Goal: Information Seeking & Learning: Learn about a topic

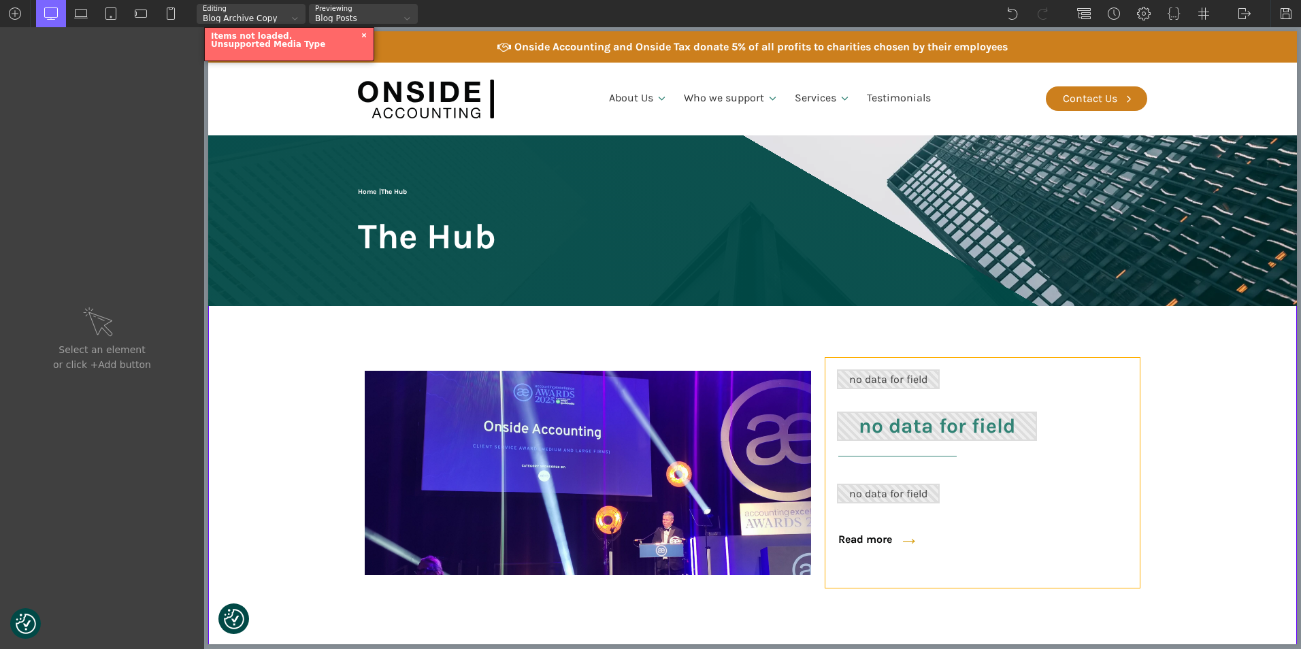
scroll to position [136, 0]
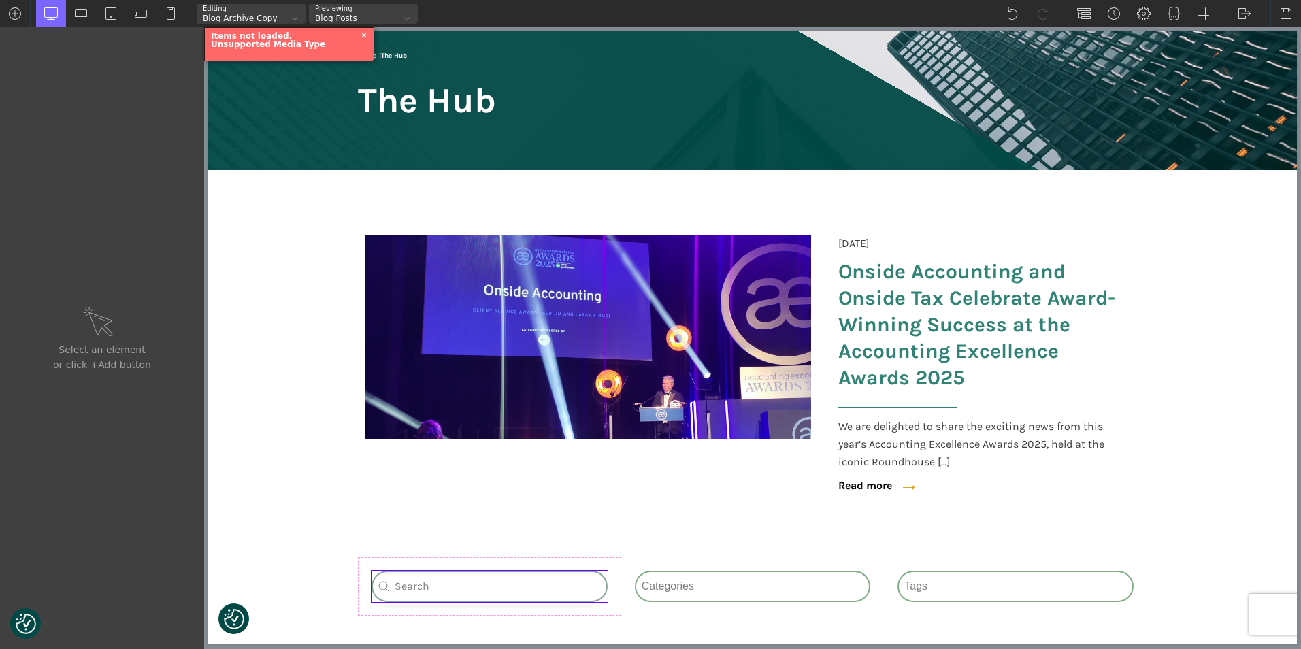
click at [475, 585] on div "Search_Custom Search content Clear" at bounding box center [490, 586] width 236 height 31
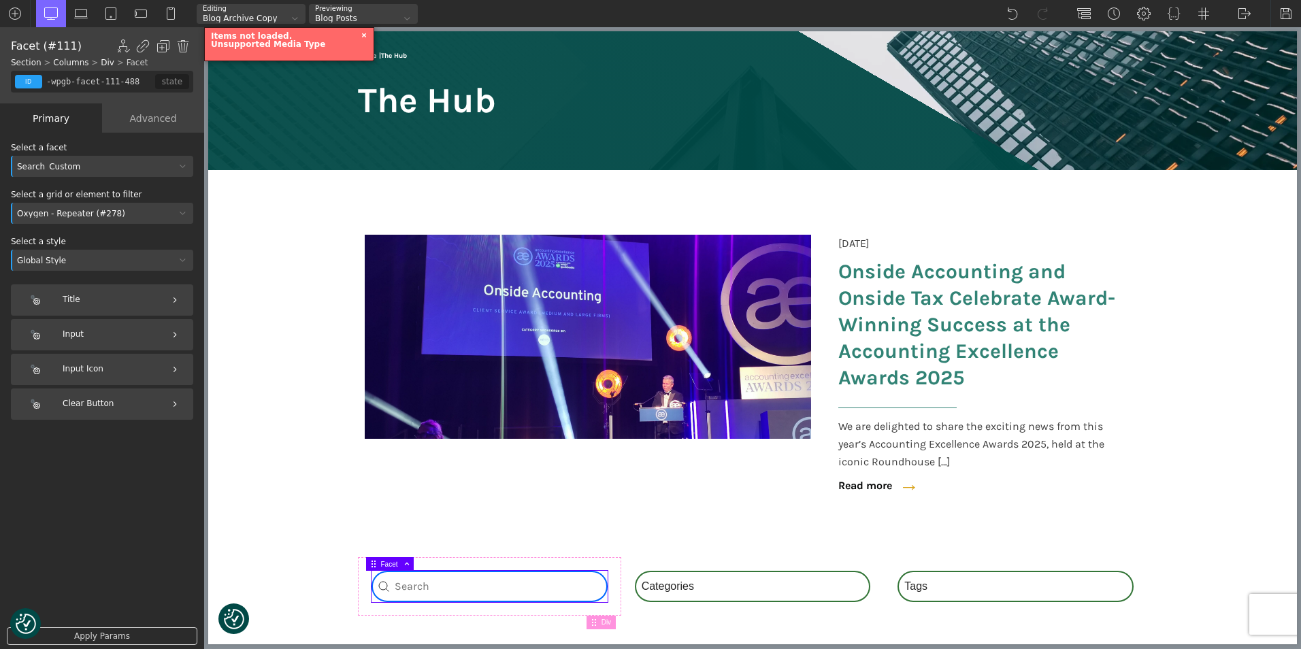
click at [410, 589] on input "Search content" at bounding box center [490, 586] width 236 height 31
click at [94, 168] on div "Search_Custom" at bounding box center [93, 167] width 165 height 8
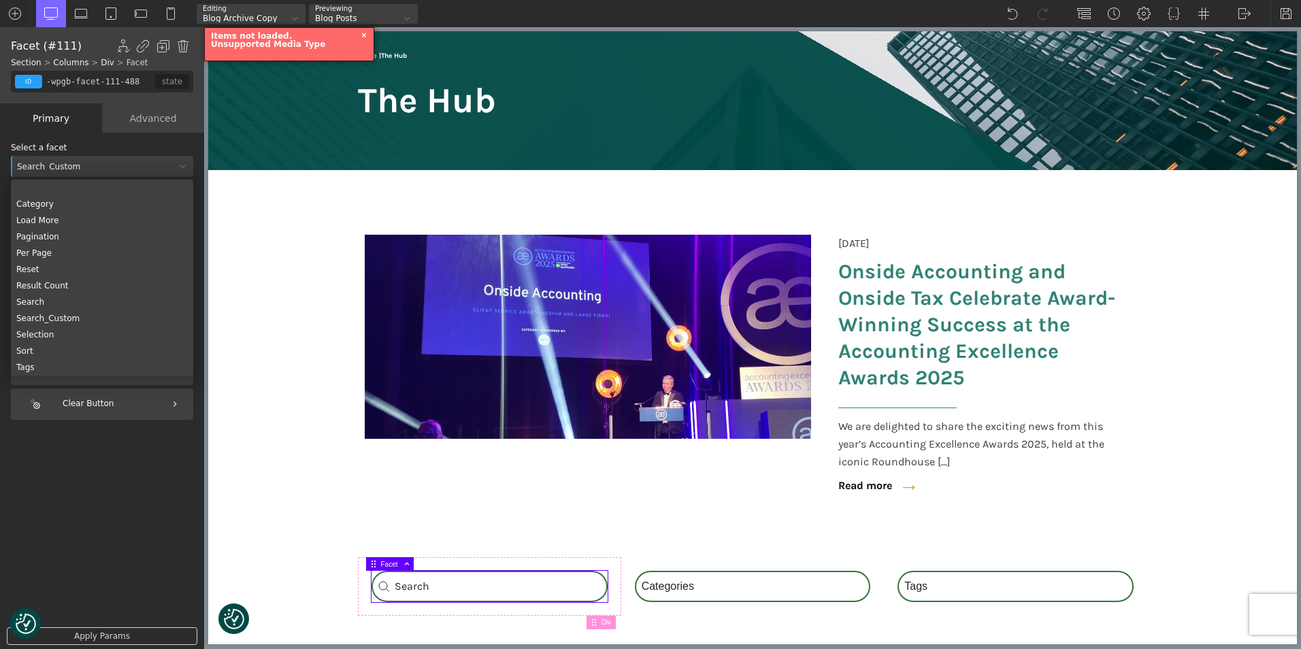
click at [91, 482] on div "Title List Choices Choice Label Choice Counter" at bounding box center [102, 403] width 182 height 238
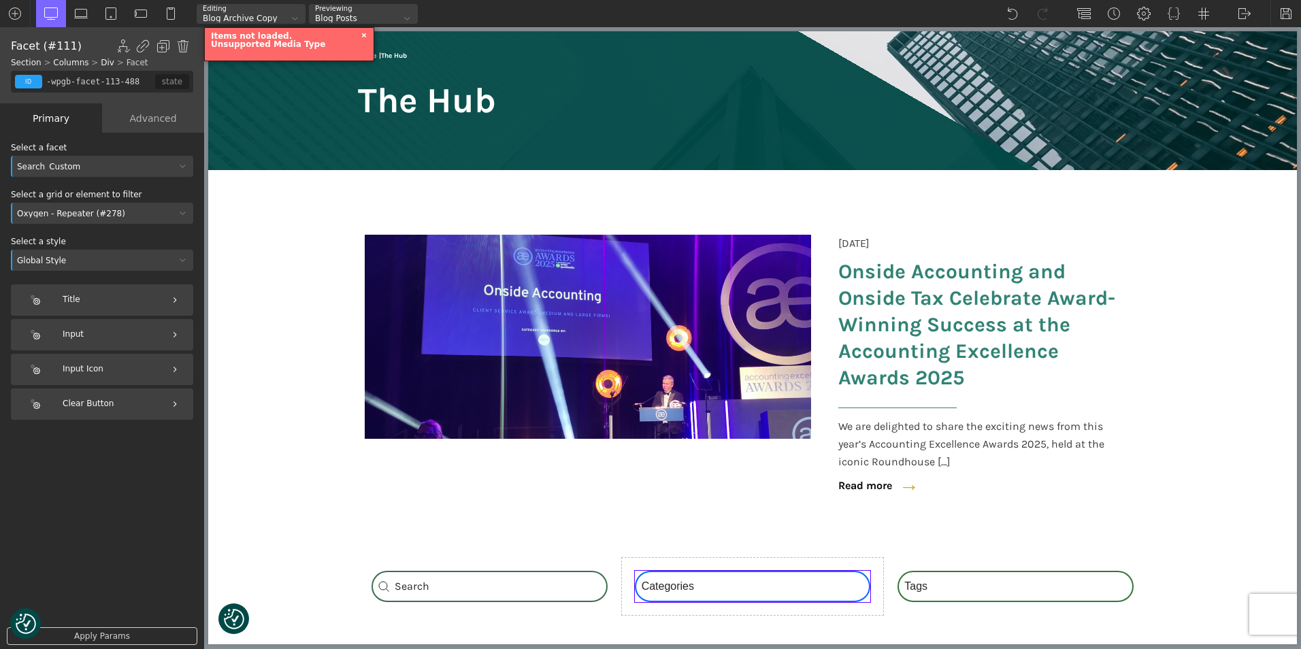
click at [659, 583] on div "Category Select content Categories All (3) News (2) Blog (1)" at bounding box center [753, 586] width 236 height 31
drag, startPoint x: 457, startPoint y: 595, endPoint x: 470, endPoint y: 586, distance: 16.6
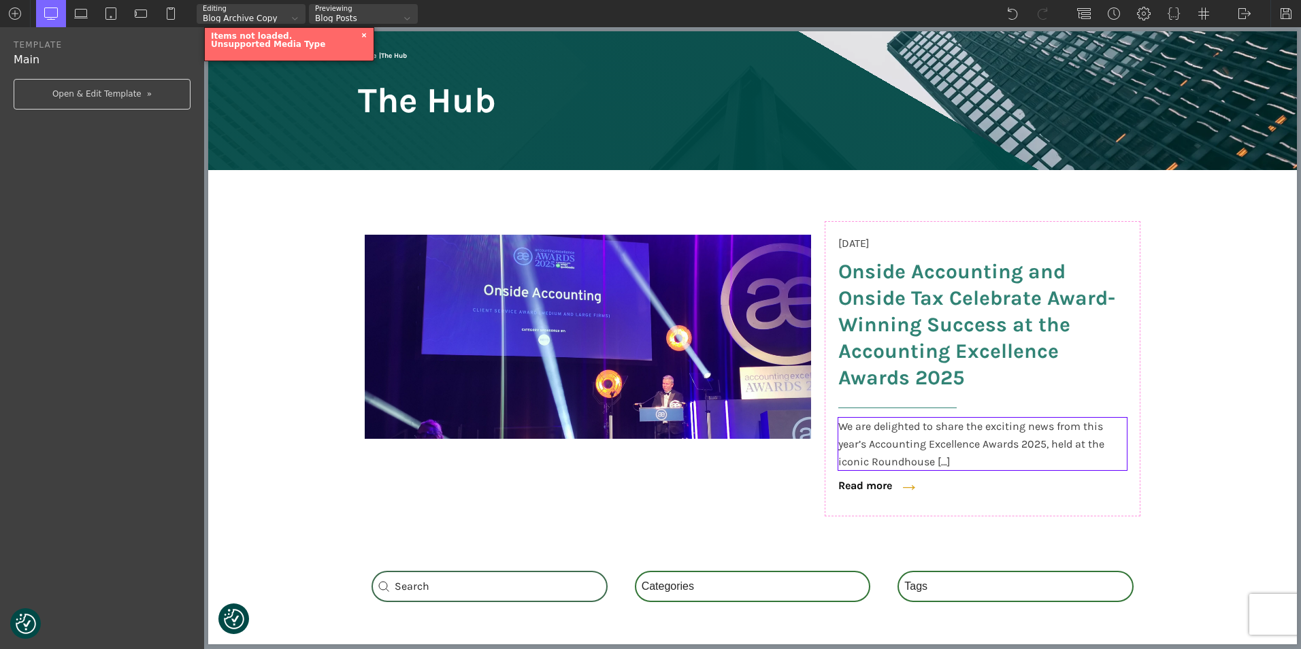
click at [845, 438] on span "We are delighted to share the exciting news from this year’s Accounting Excelle…" at bounding box center [982, 444] width 289 height 52
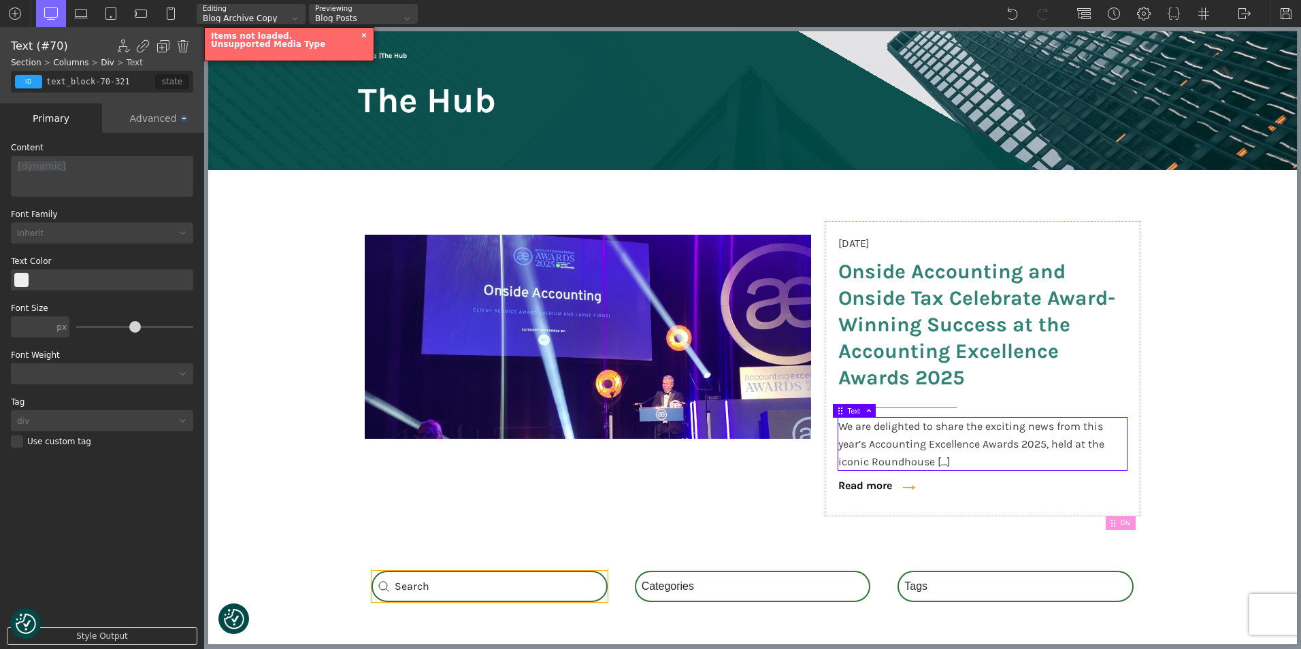
type input "-wpgb-facet-111-488"
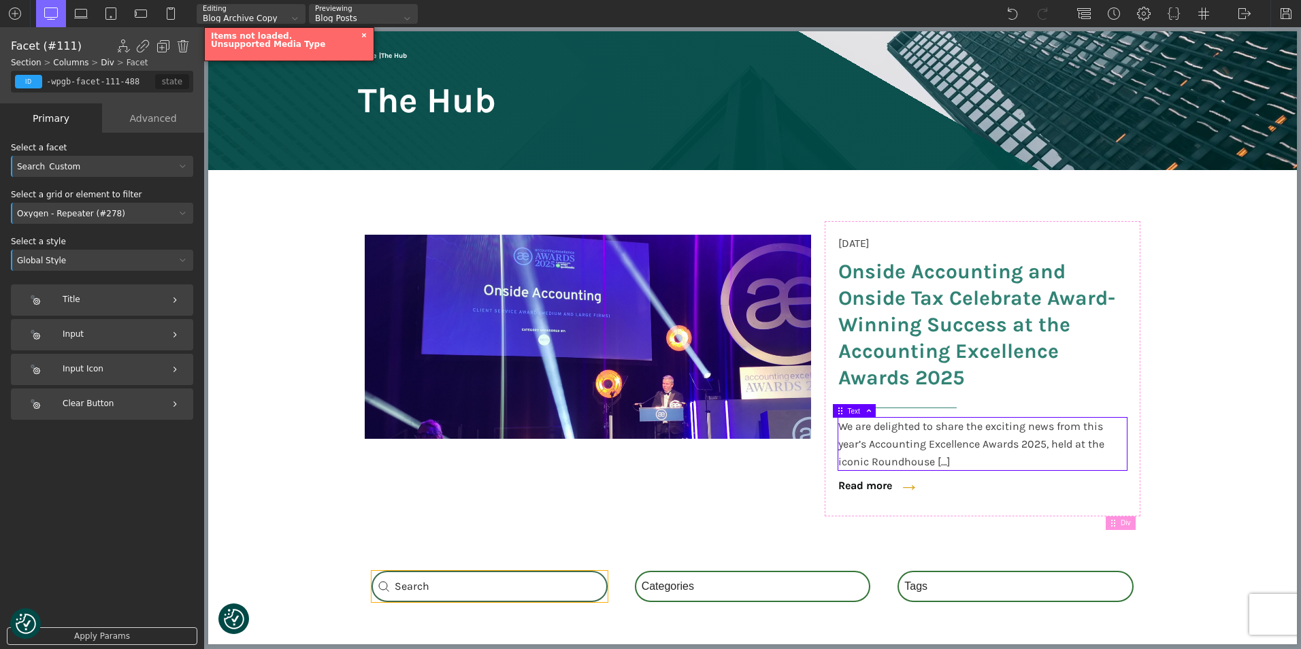
click at [397, 586] on div "Search_Custom Search content Clear" at bounding box center [490, 586] width 236 height 31
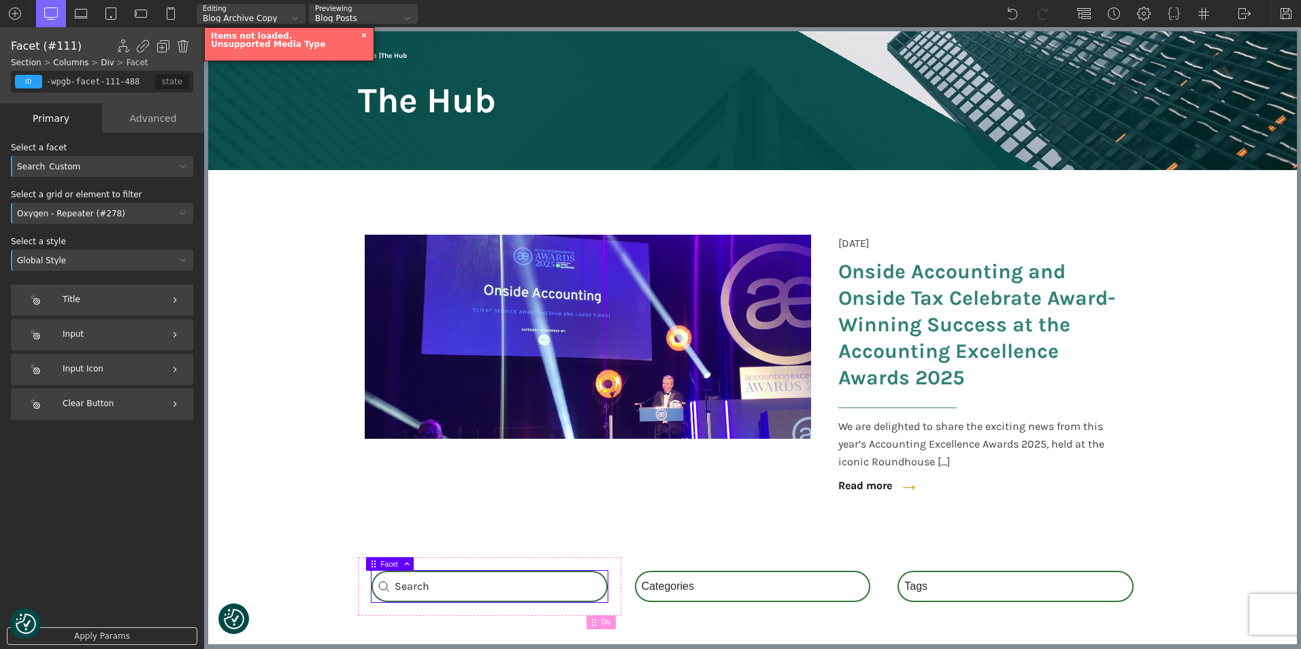
click at [88, 262] on div "Global Style" at bounding box center [93, 261] width 165 height 8
click at [169, 263] on div "Global Style" at bounding box center [93, 261] width 165 height 8
click at [165, 523] on div "Apply Params" at bounding box center [102, 581] width 182 height 119
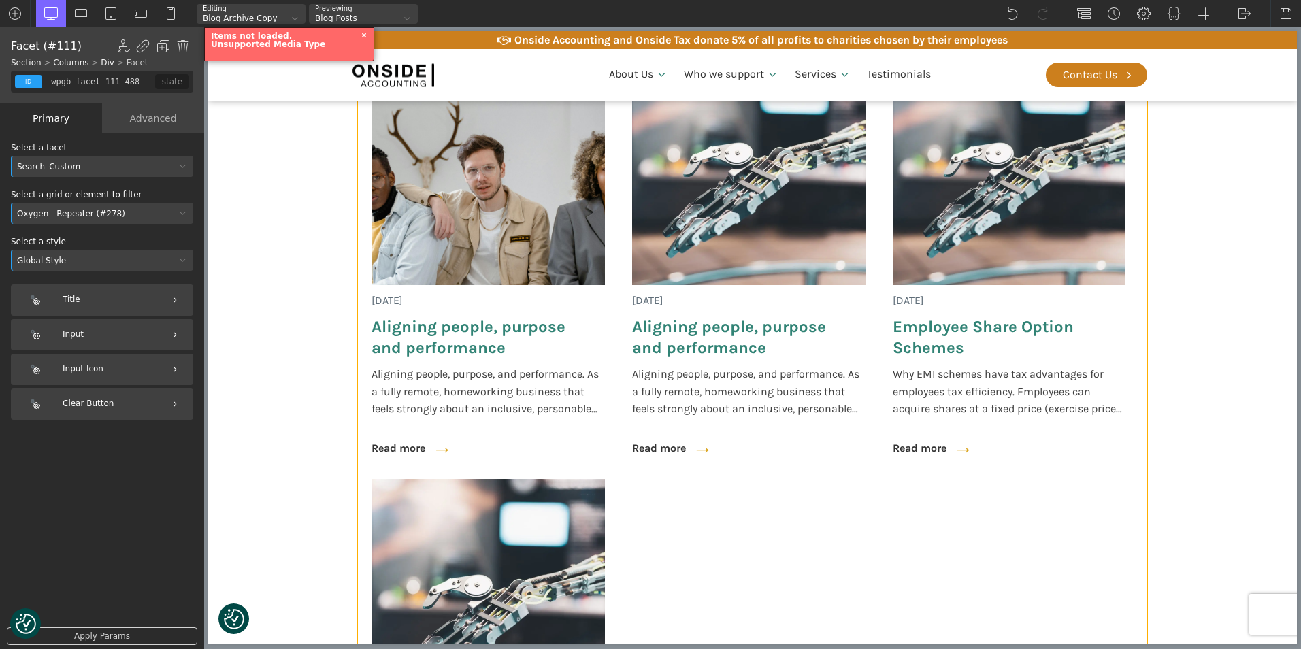
scroll to position [749, 0]
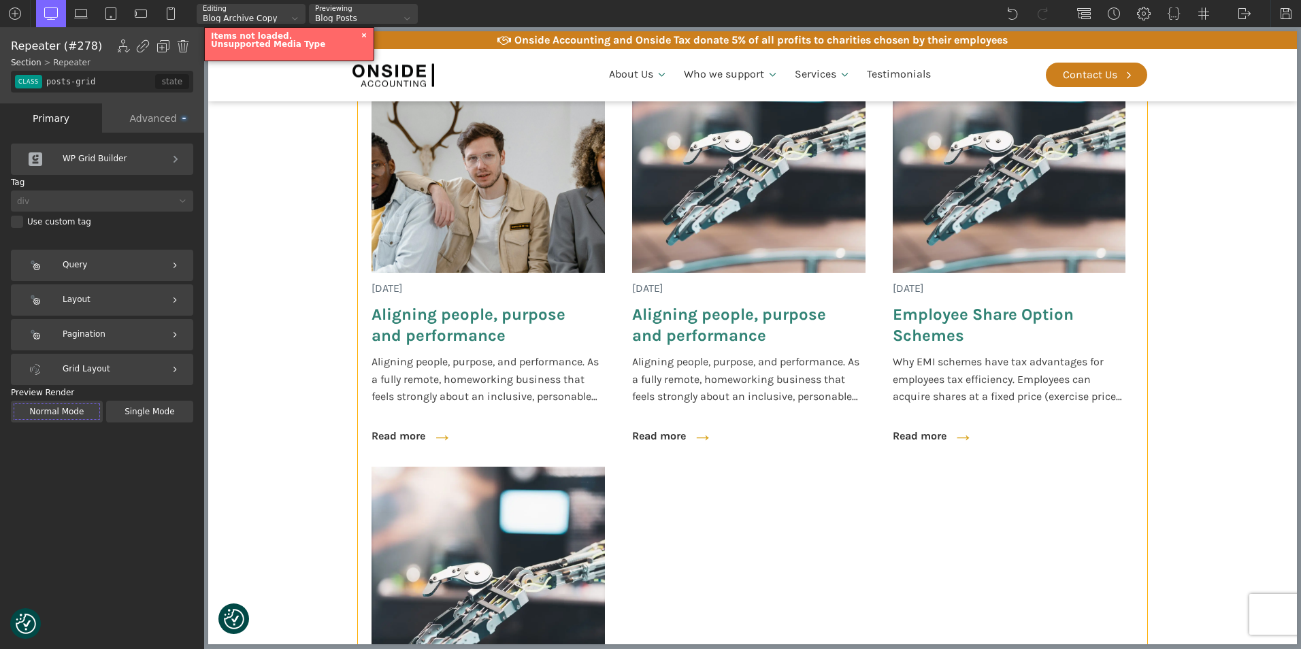
click at [706, 386] on div "[DATE] Aligning people, purpose and performance Aligning people, purpose, and p…" at bounding box center [752, 460] width 789 height 864
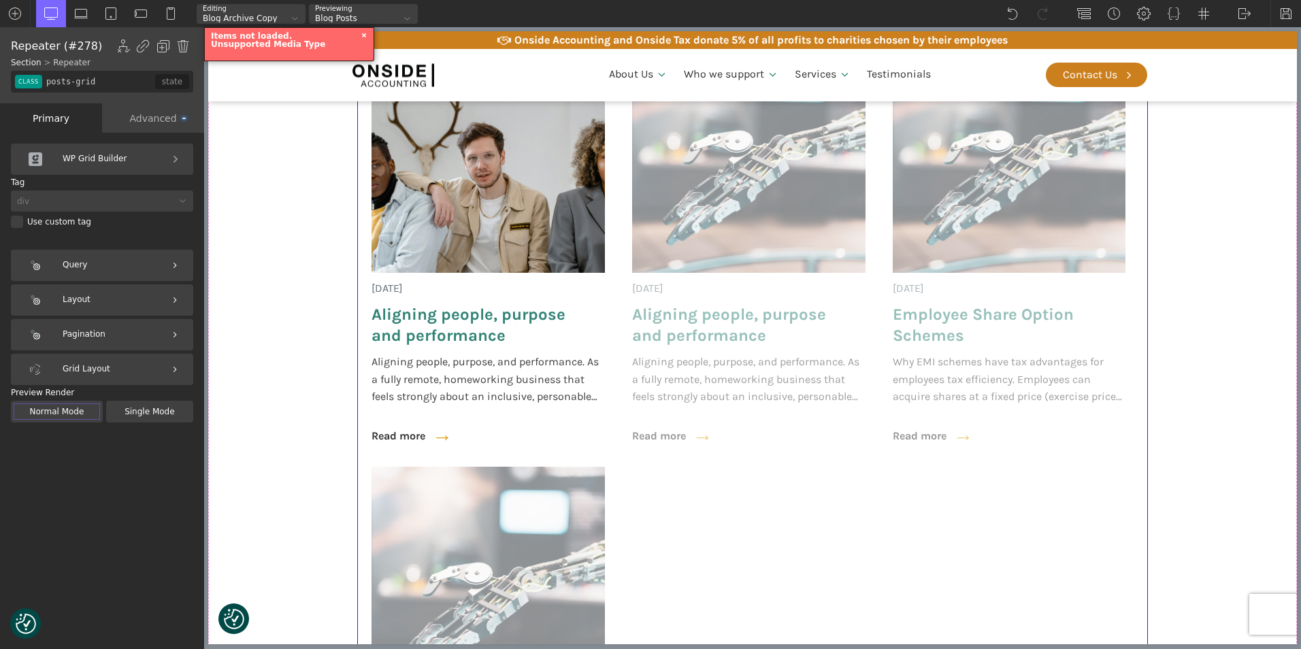
click at [664, 376] on div "[DATE] Aligning people, purpose and performance Aligning people, purpose, and p…" at bounding box center [752, 460] width 789 height 864
type input "post-excerpt"
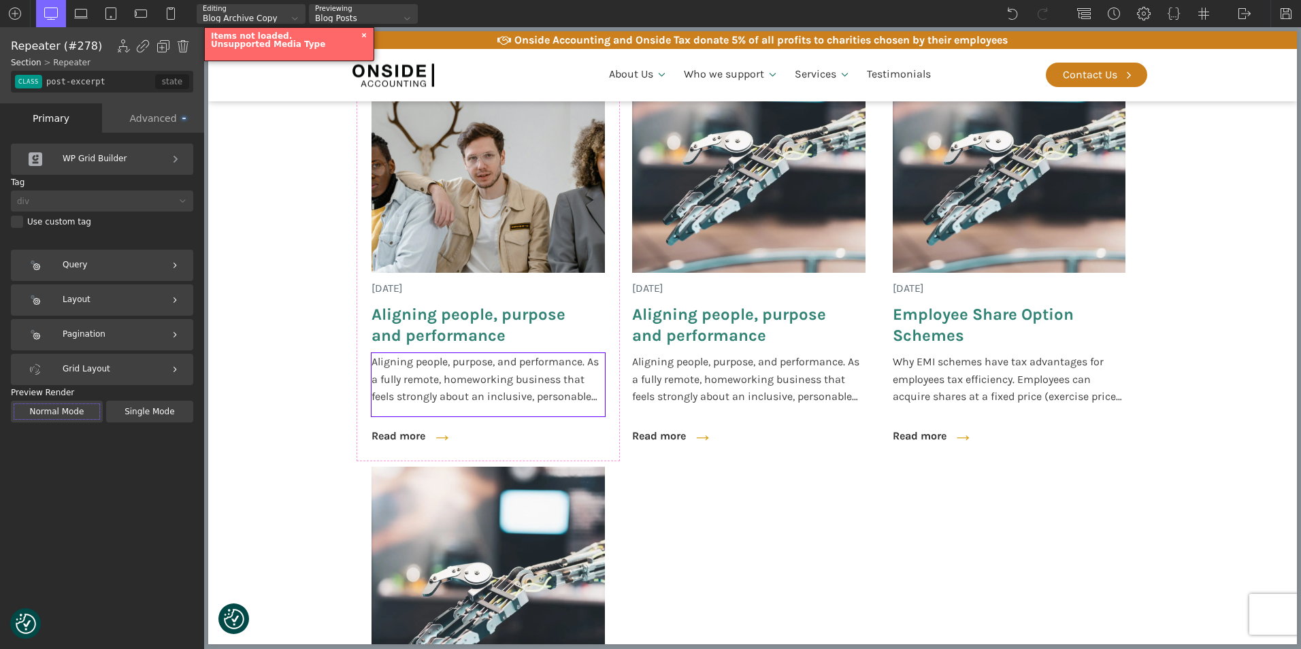
click at [529, 376] on span "Aligning people, purpose, and performance. As a fully remote, homeworking busin…" at bounding box center [488, 379] width 233 height 52
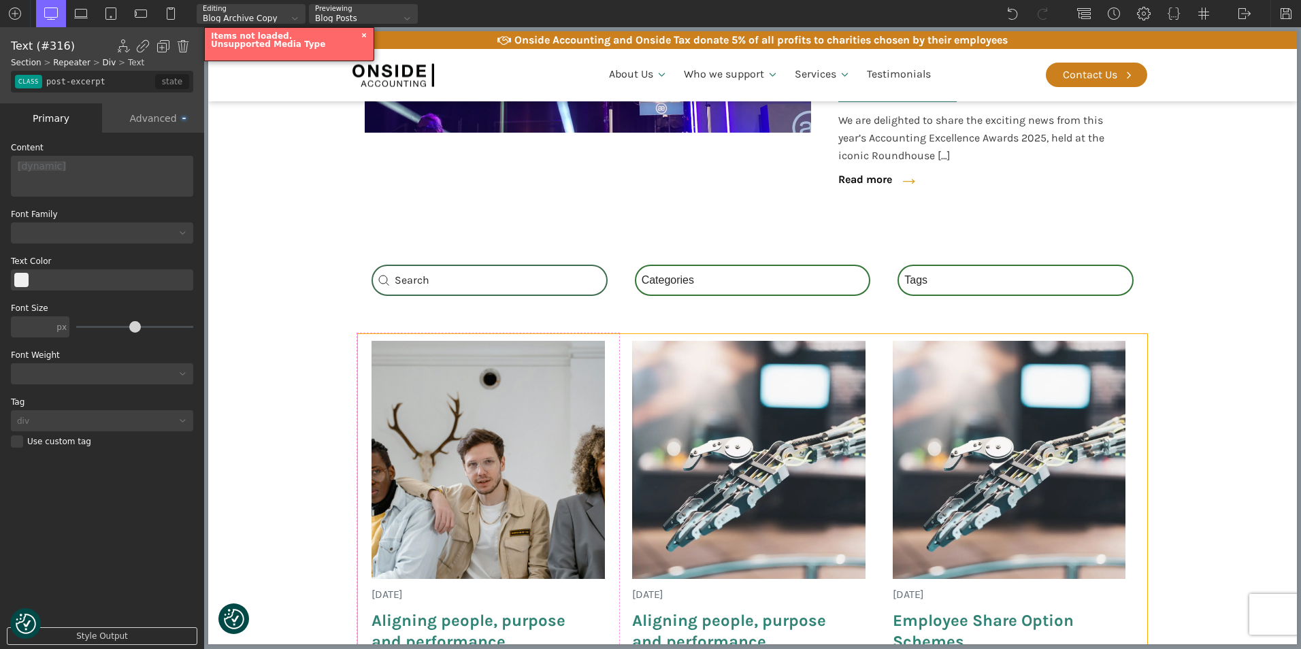
scroll to position [408, 0]
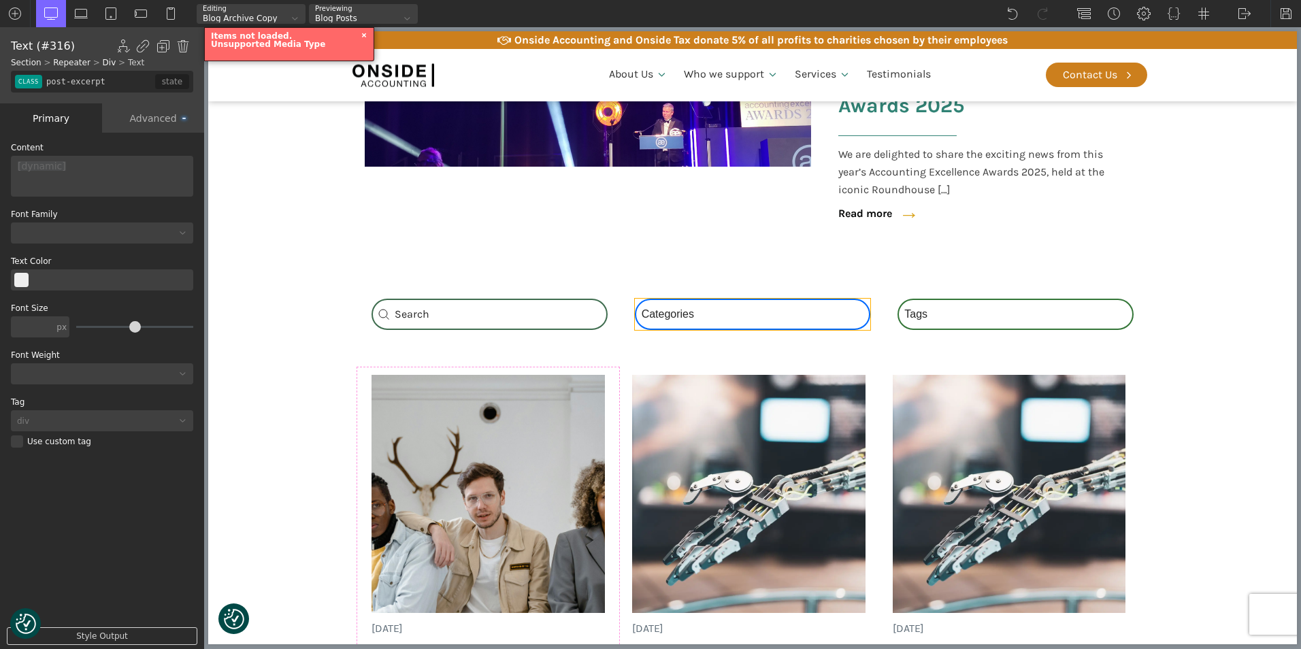
click at [663, 310] on div "Category Select content Categories All (3) News (2) Blog (1)" at bounding box center [753, 314] width 236 height 31
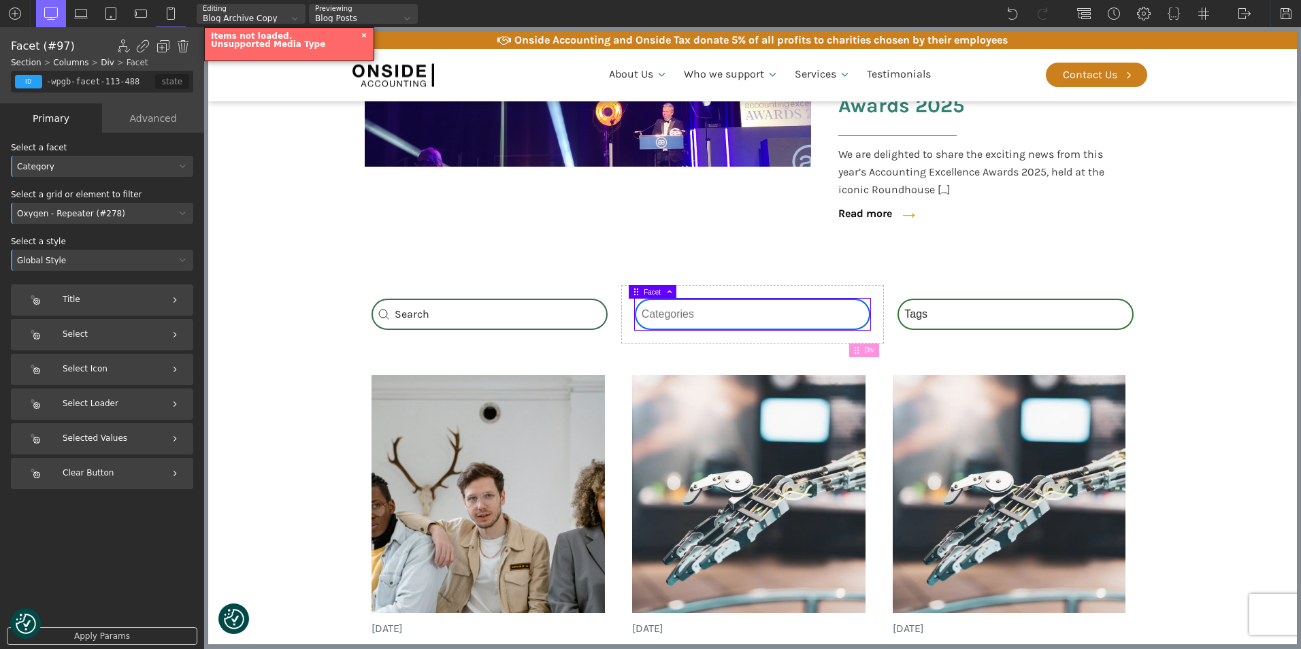
click at [659, 314] on select "Categories All (3) News (2) Blog (1)" at bounding box center [753, 314] width 236 height 31
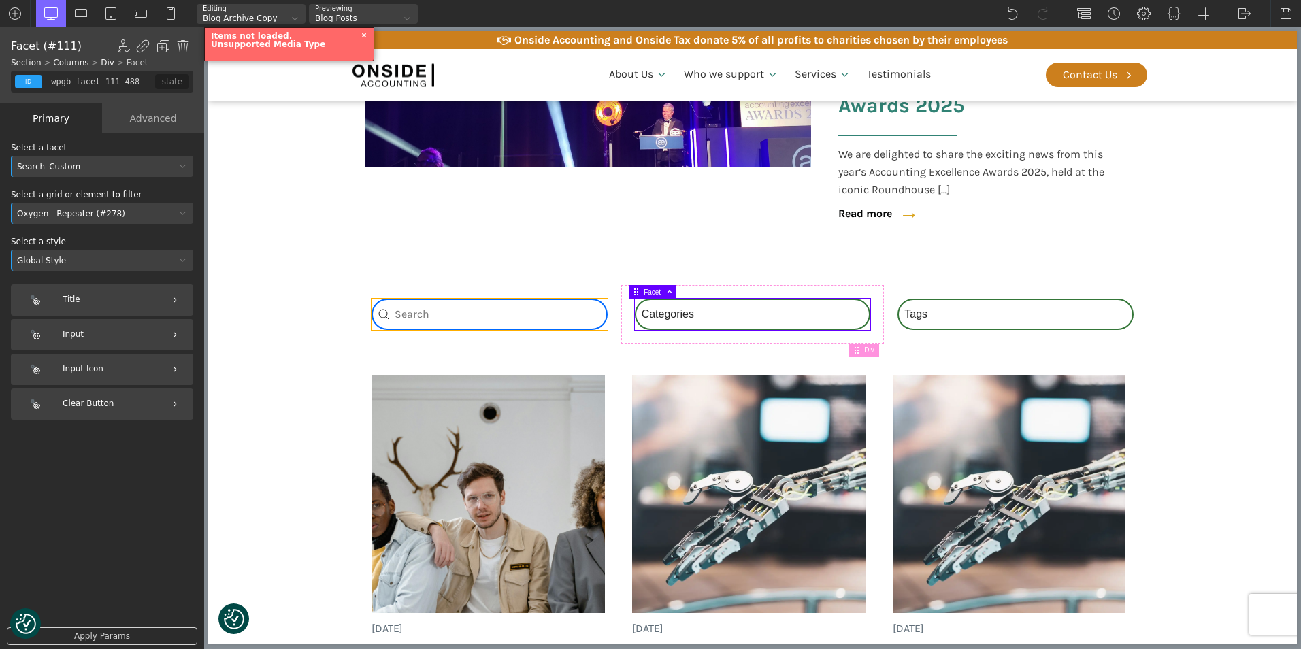
click at [400, 320] on div "Search_Custom Search content Clear" at bounding box center [490, 314] width 236 height 31
click at [657, 314] on div "Category Select content Categories All (3) News (2) Blog (1)" at bounding box center [753, 314] width 236 height 31
type input "-wpgb-facet-99-488"
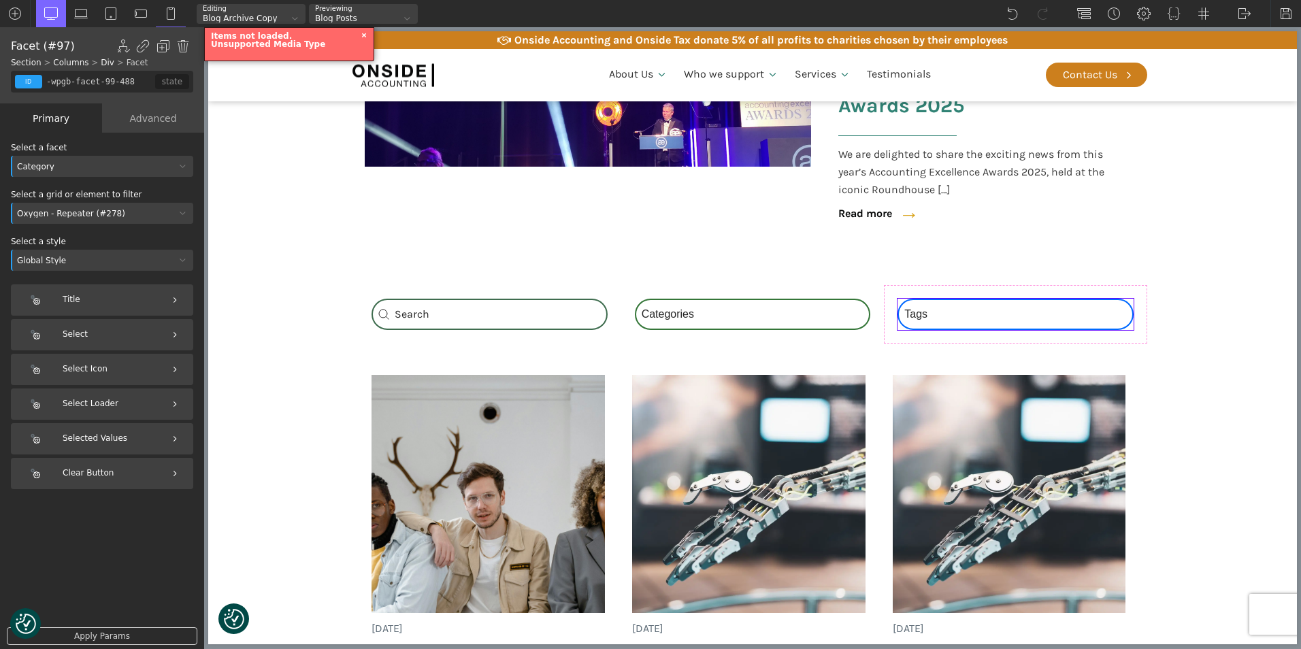
click at [920, 318] on div "Tags Select content Tags National Insurance (1) Onside (1) Schemes (1)" at bounding box center [1016, 314] width 236 height 31
